Goal: Task Accomplishment & Management: Use online tool/utility

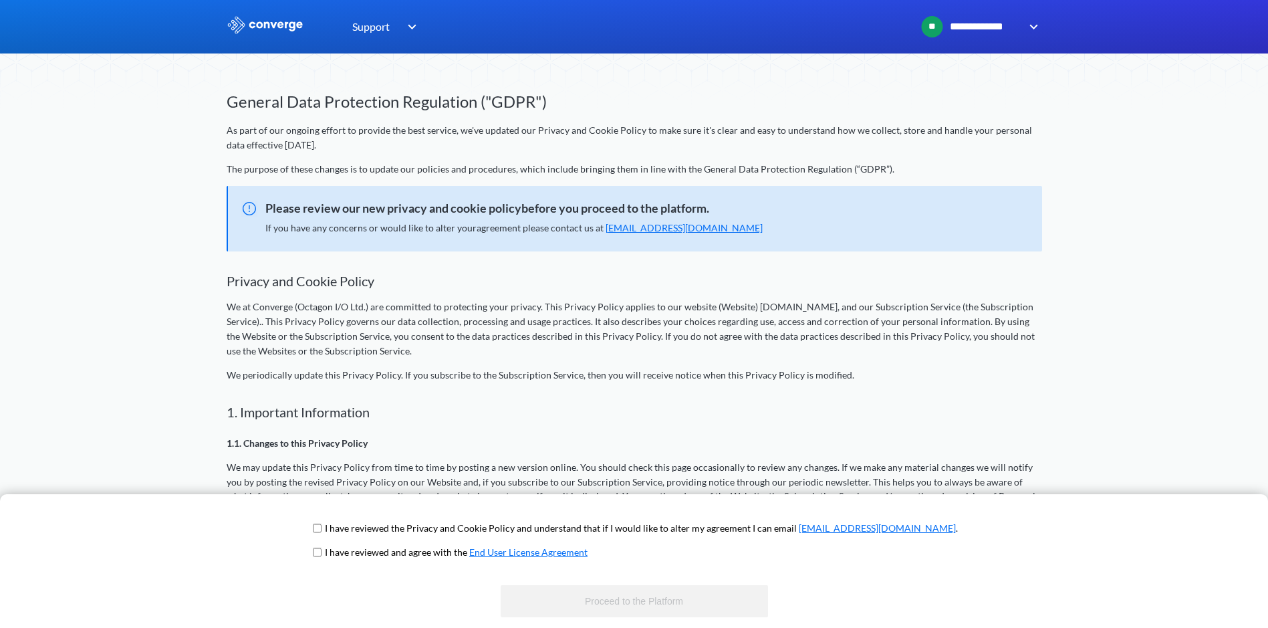
click at [321, 529] on input "checkbox" at bounding box center [317, 528] width 9 height 11
checkbox input "true"
click at [321, 554] on input "checkbox" at bounding box center [317, 552] width 9 height 11
checkbox input "true"
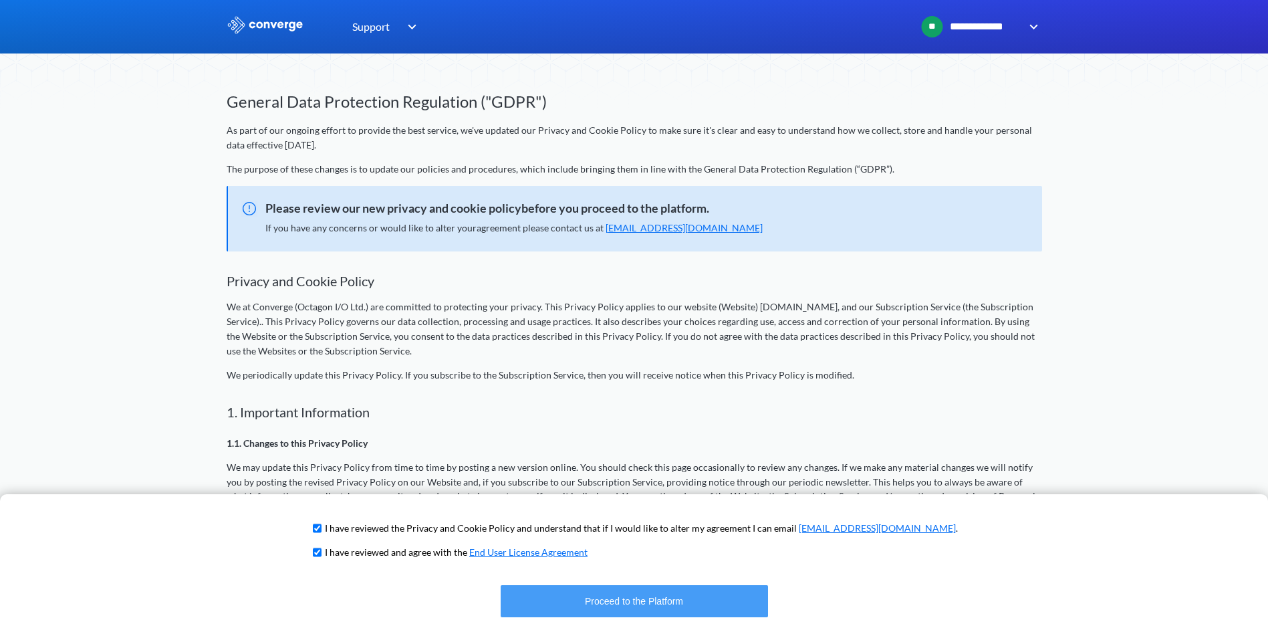
click at [650, 605] on button "Proceed to the Platform" at bounding box center [634, 601] width 267 height 32
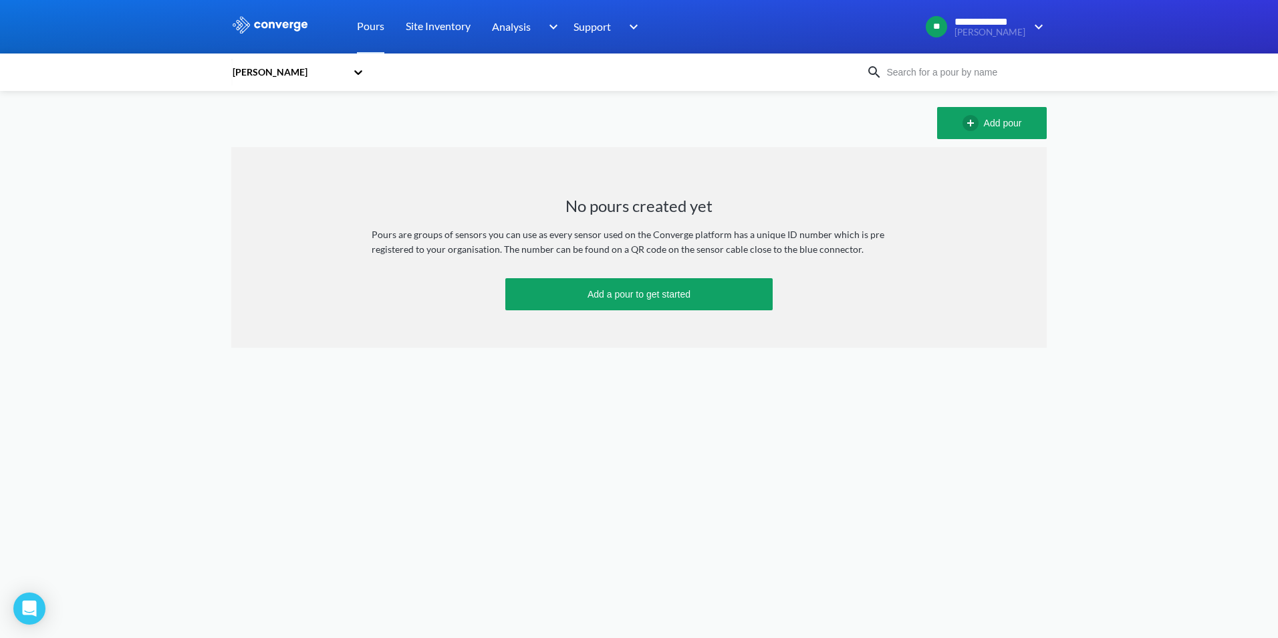
click at [357, 77] on icon at bounding box center [358, 72] width 13 height 13
click at [263, 112] on div "[PERSON_NAME]" at bounding box center [298, 108] width 134 height 25
click at [911, 349] on body "**********" at bounding box center [639, 319] width 1278 height 638
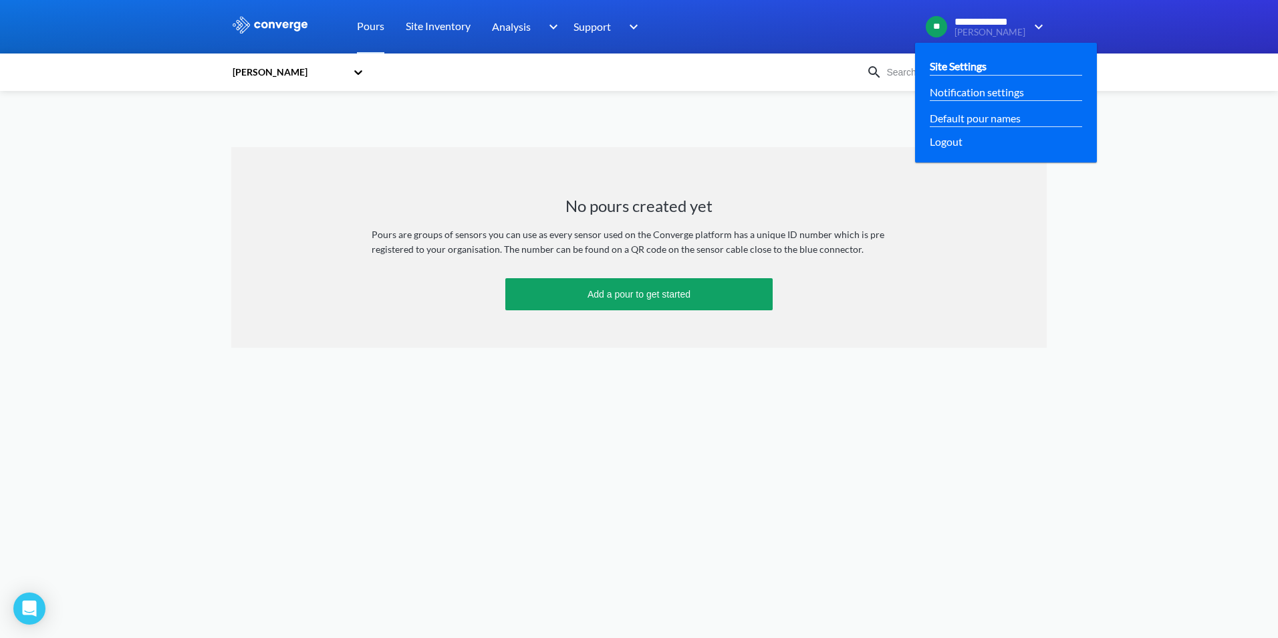
click at [953, 73] on link "Site Settings" at bounding box center [958, 65] width 57 height 17
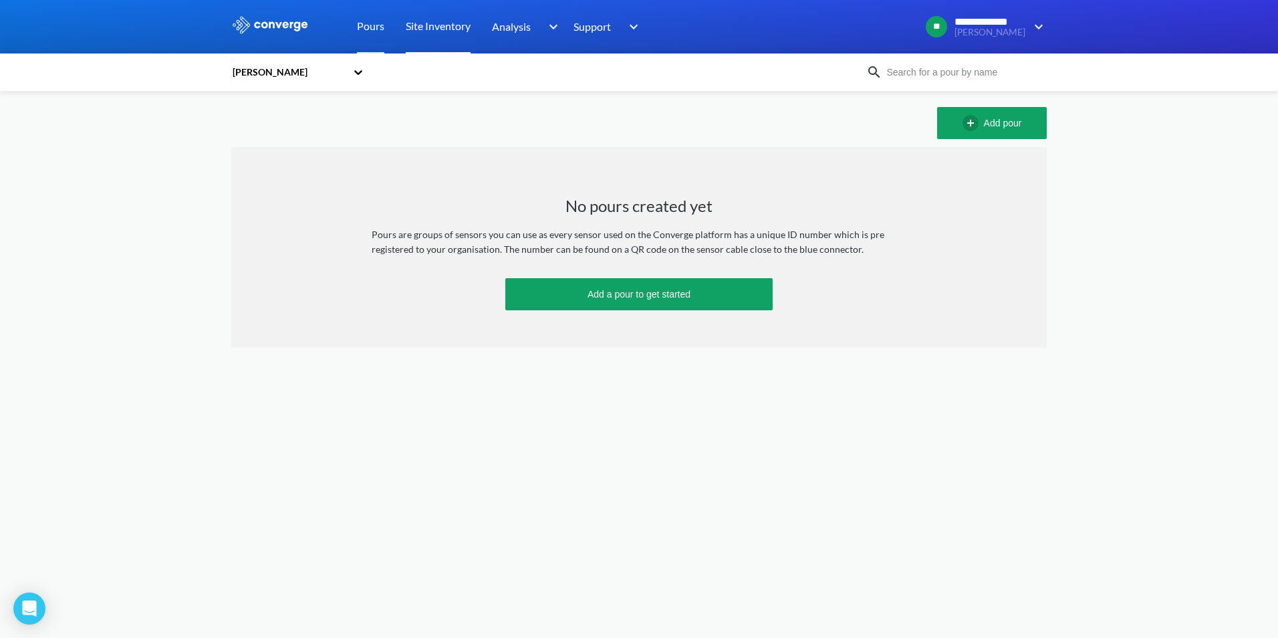
click at [447, 27] on link "Site Inventory" at bounding box center [438, 26] width 65 height 53
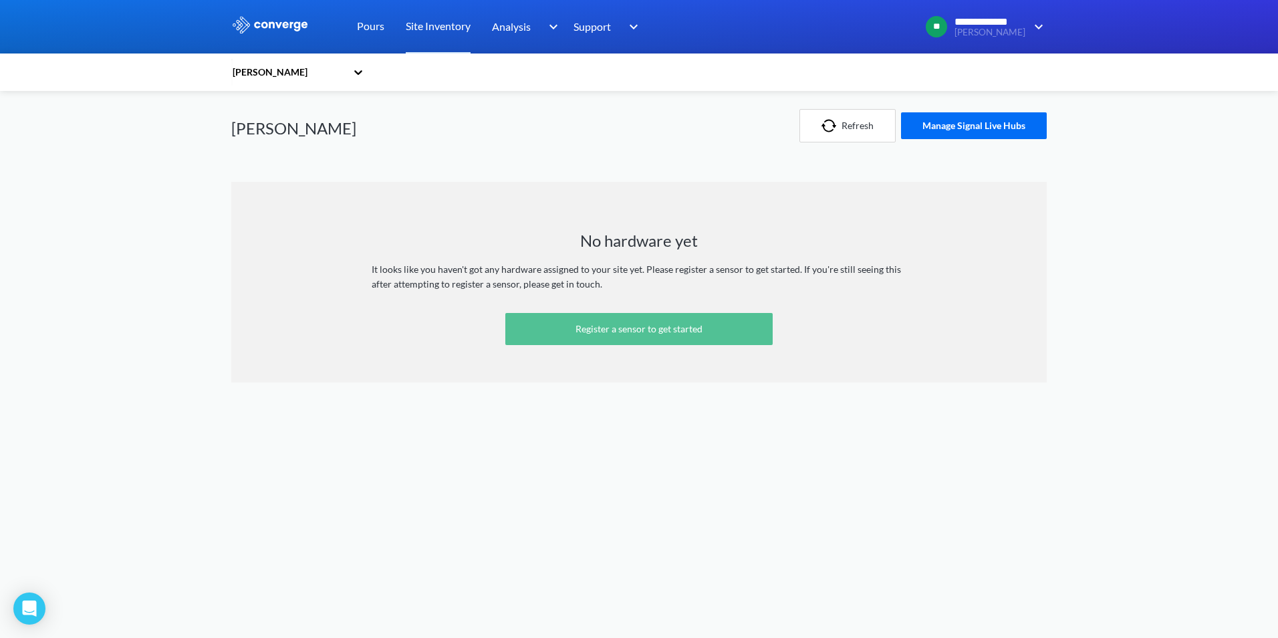
click at [632, 329] on link "Register a sensor to get started" at bounding box center [638, 329] width 267 height 32
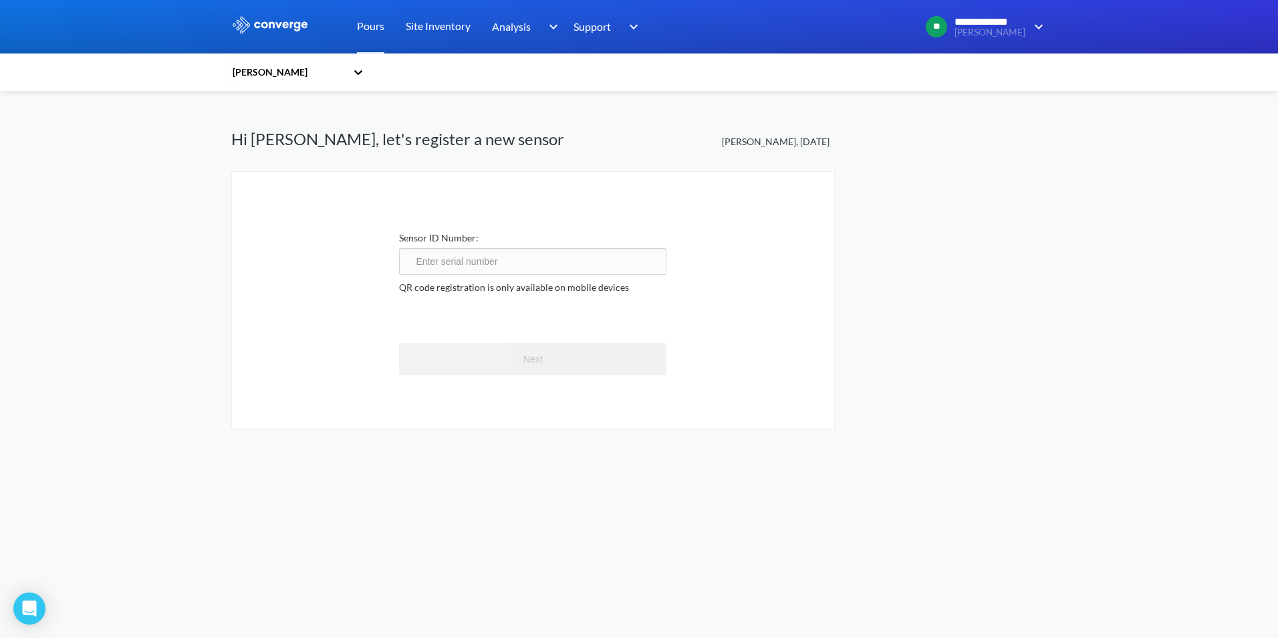
click at [450, 259] on input "text" at bounding box center [532, 261] width 267 height 27
